Goal: Task Accomplishment & Management: Manage account settings

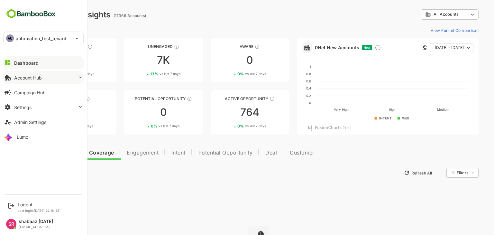
click at [24, 76] on div "Account Hub" at bounding box center [28, 77] width 28 height 5
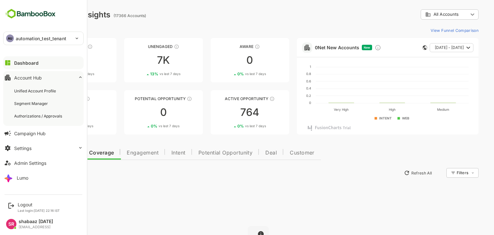
click at [48, 35] on p "automation_test_tenant" at bounding box center [41, 38] width 51 height 7
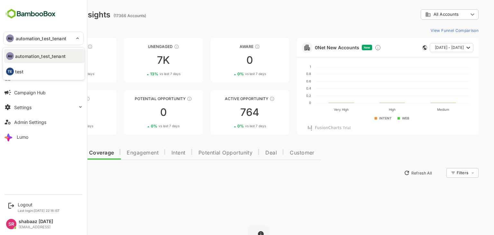
click at [33, 123] on div at bounding box center [247, 117] width 494 height 235
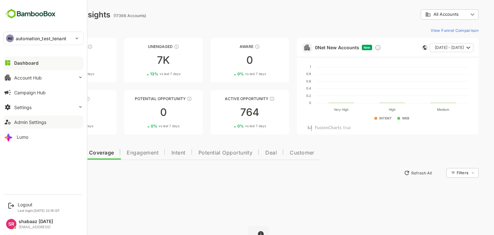
click at [22, 120] on div "Admin Settings" at bounding box center [30, 121] width 32 height 5
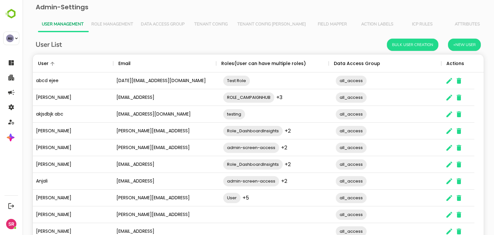
scroll to position [41, 0]
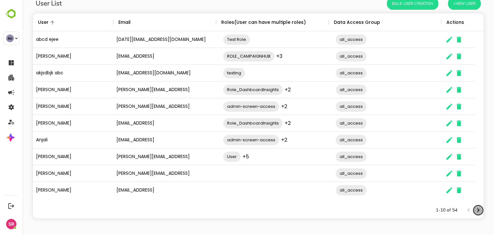
click at [335, 210] on icon "Next page" at bounding box center [478, 210] width 2 height 4
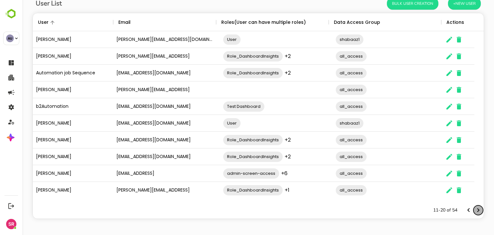
click at [335, 209] on icon "Next page" at bounding box center [478, 210] width 8 height 8
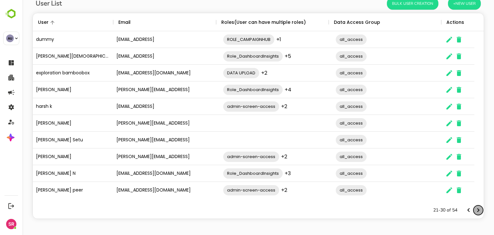
click at [335, 212] on icon "Next page" at bounding box center [478, 210] width 8 height 8
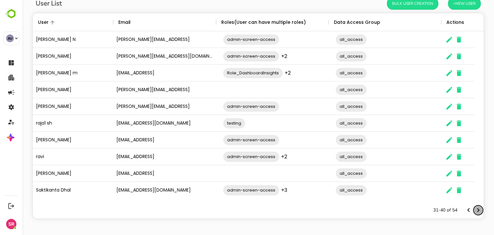
click at [335, 209] on icon "Next page" at bounding box center [478, 210] width 8 height 8
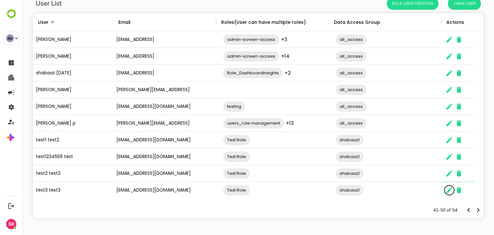
click at [335, 189] on icon "The User Data" at bounding box center [450, 190] width 8 height 8
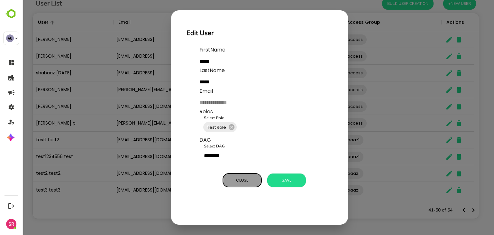
click at [242, 180] on span "Close" at bounding box center [242, 180] width 32 height 8
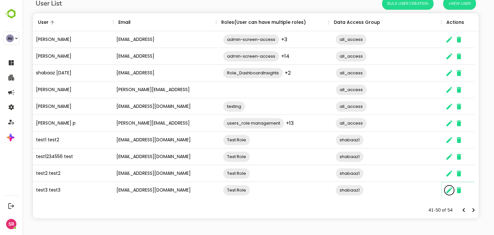
scroll to position [5, 5]
click at [335, 189] on icon "The User Data" at bounding box center [459, 190] width 5 height 6
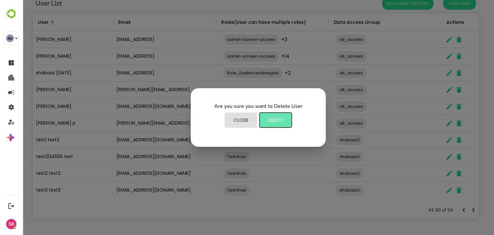
click at [278, 117] on span "Delete" at bounding box center [276, 120] width 26 height 8
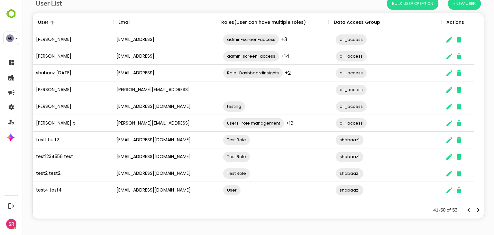
scroll to position [0, 0]
